Goal: Information Seeking & Learning: Learn about a topic

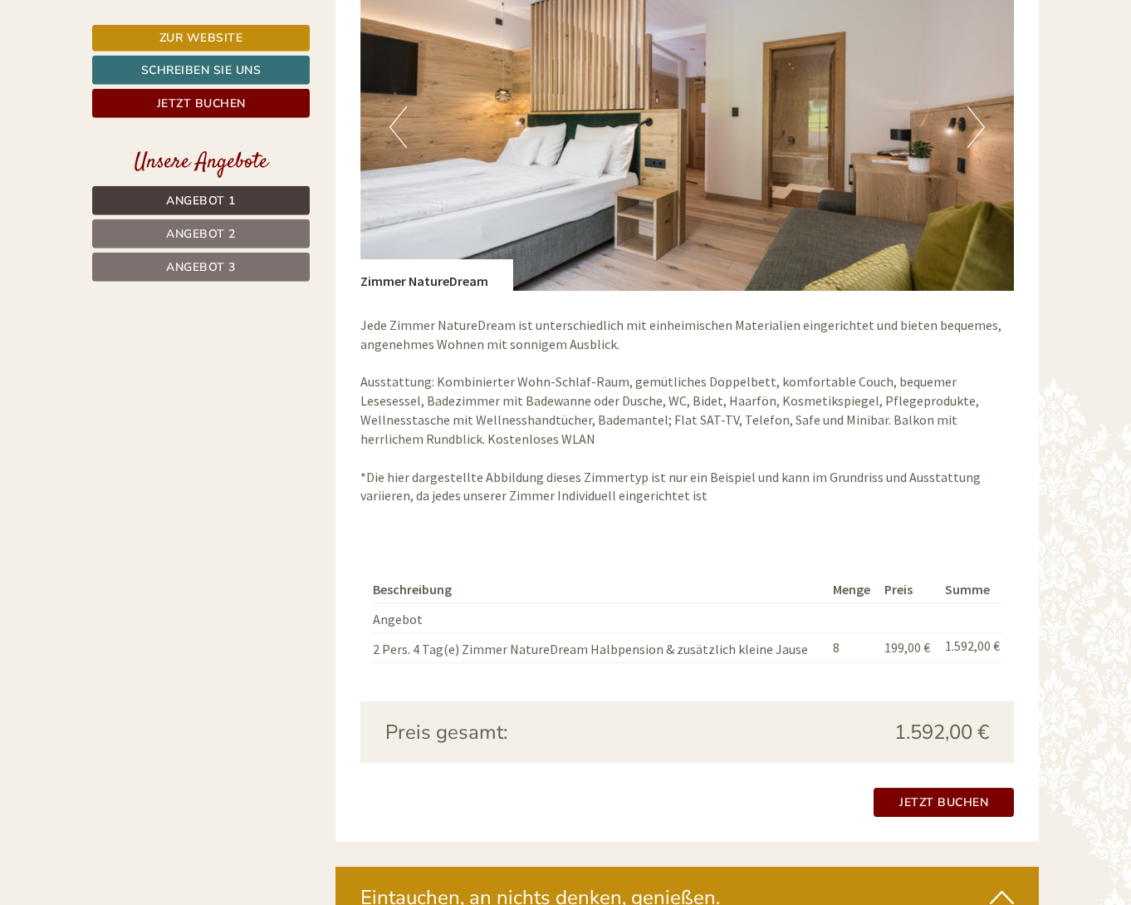
scroll to position [3559, 0]
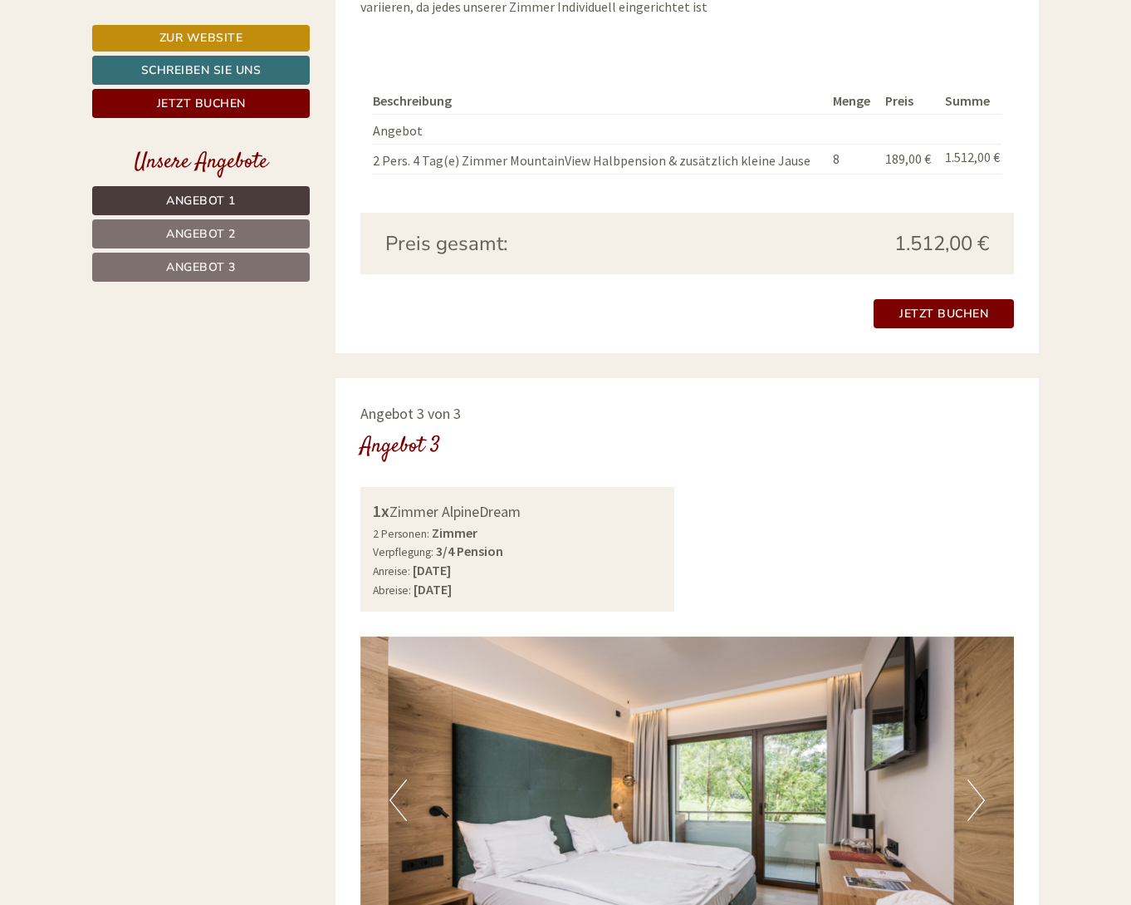
scroll to position [2542, 0]
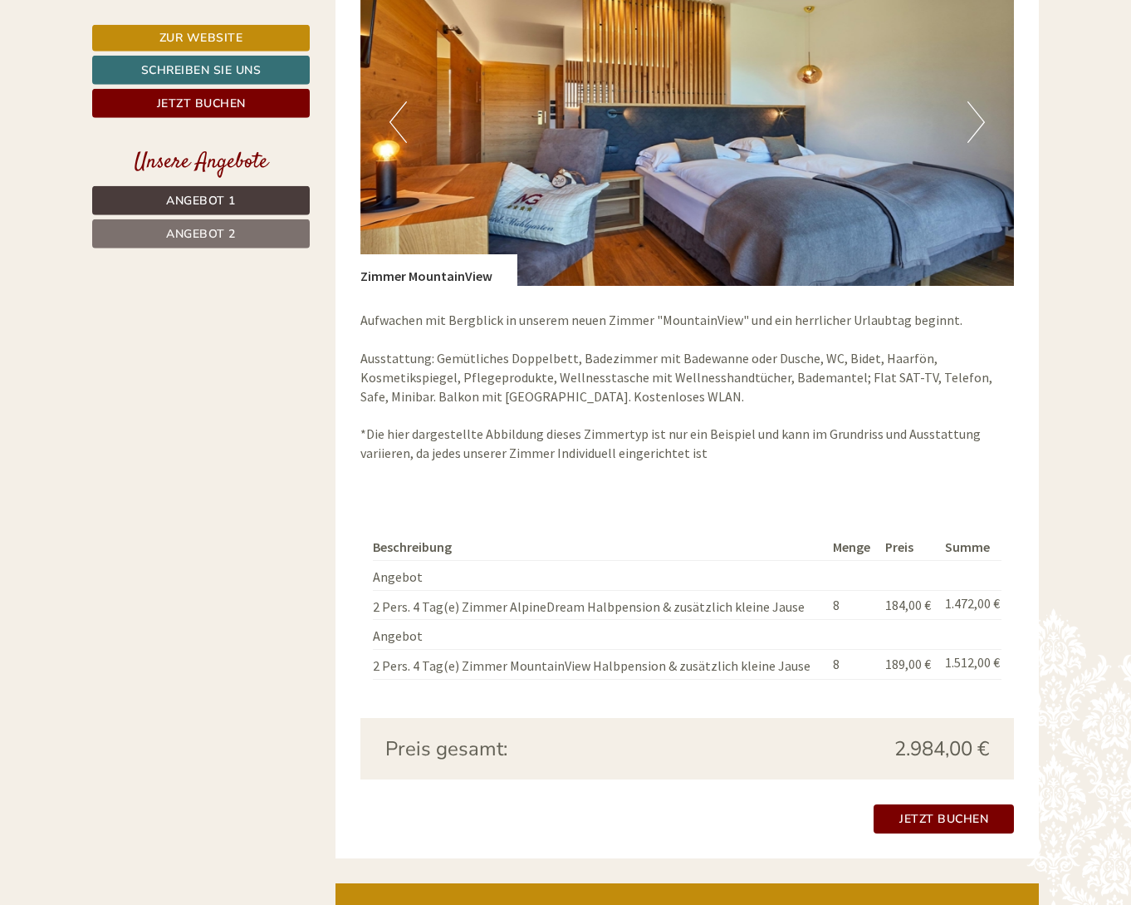
scroll to position [3050, 0]
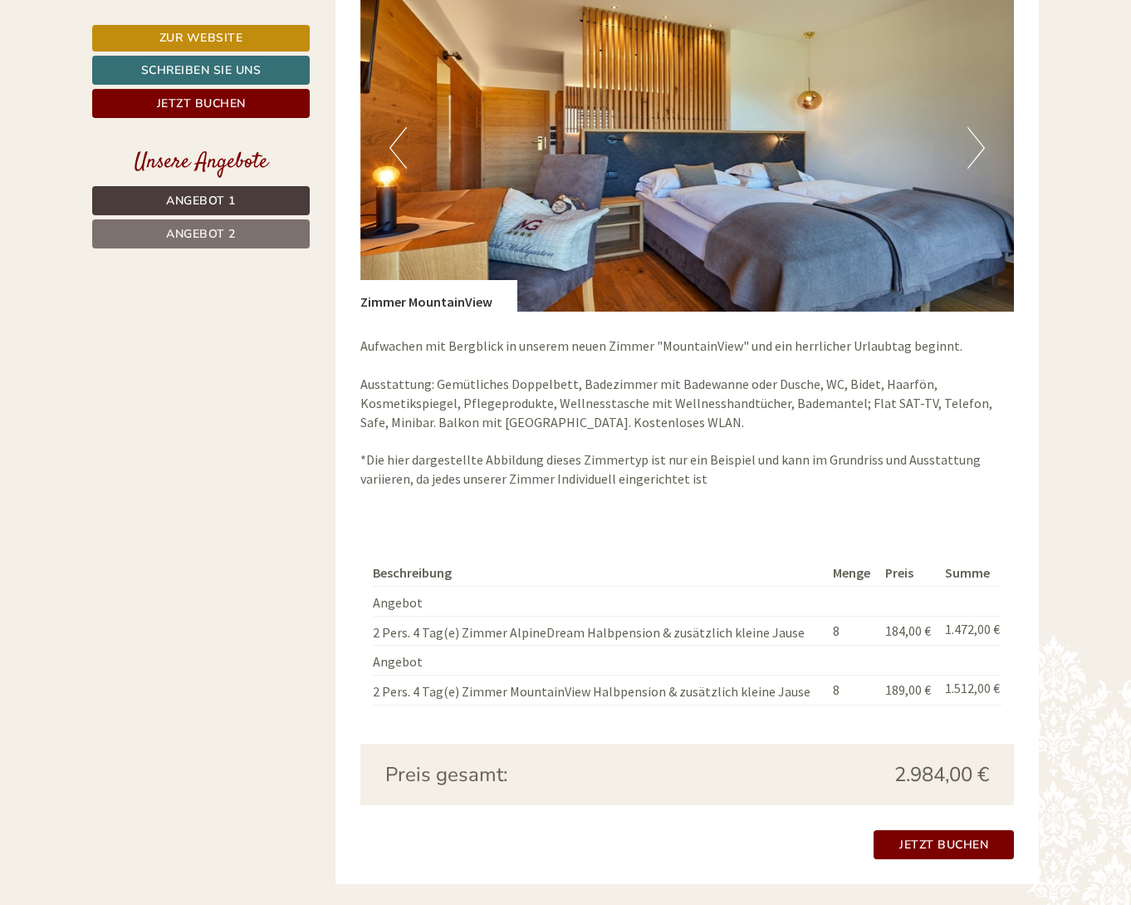
click at [925, 781] on span "2.984,00 €" at bounding box center [942, 774] width 95 height 28
click at [643, 562] on th "Beschreibung" at bounding box center [600, 573] width 454 height 26
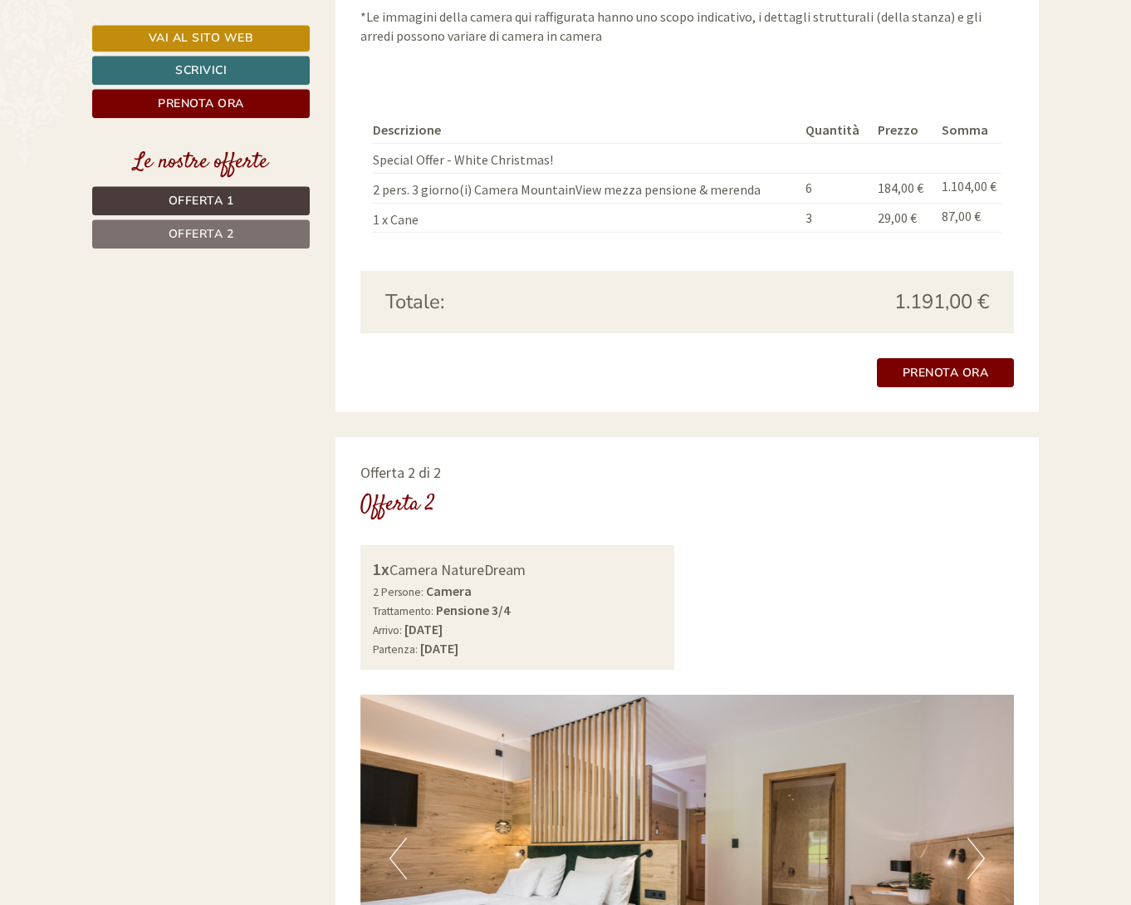
scroll to position [1949, 0]
